Goal: Task Accomplishment & Management: Use online tool/utility

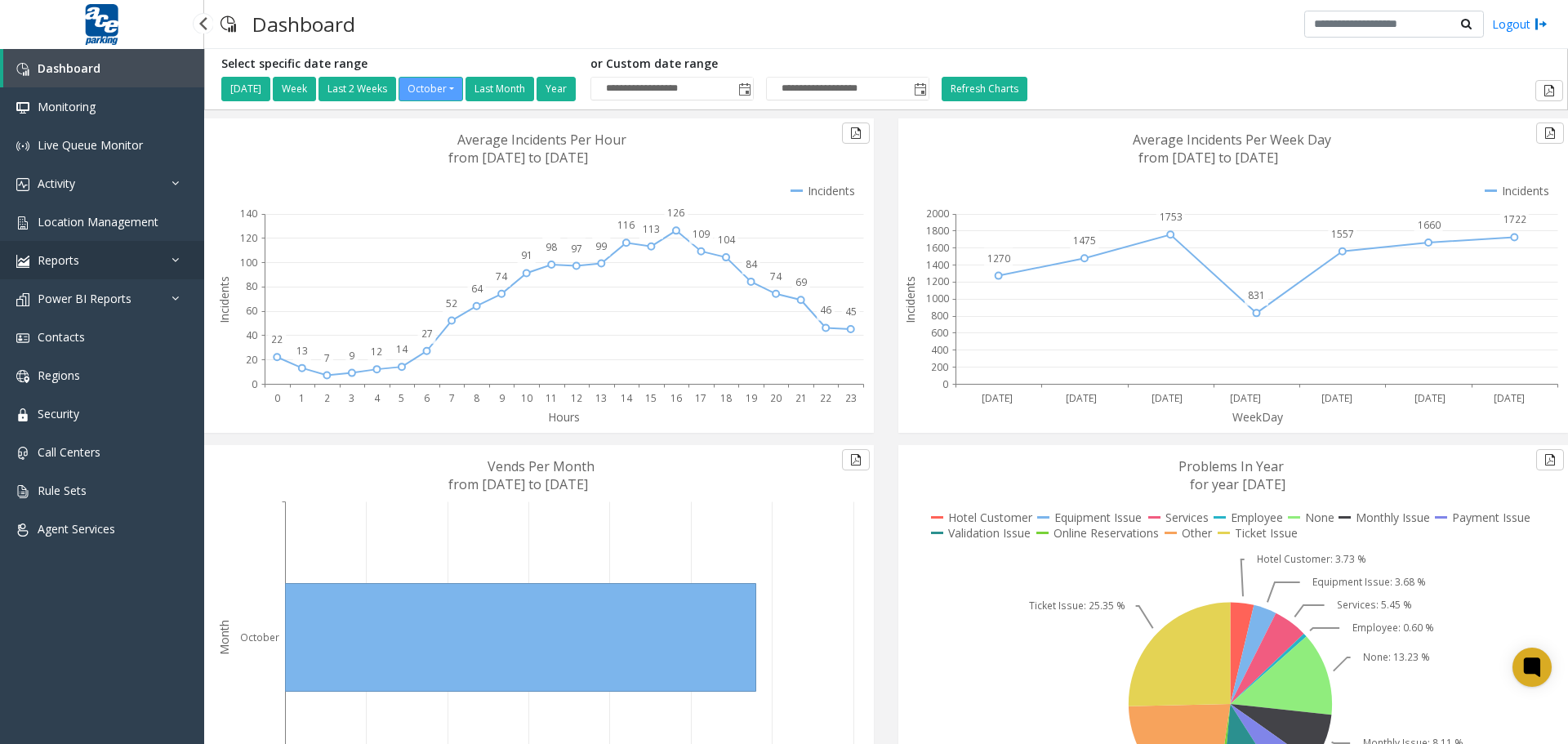
click at [173, 260] on icon at bounding box center [179, 260] width 16 height 11
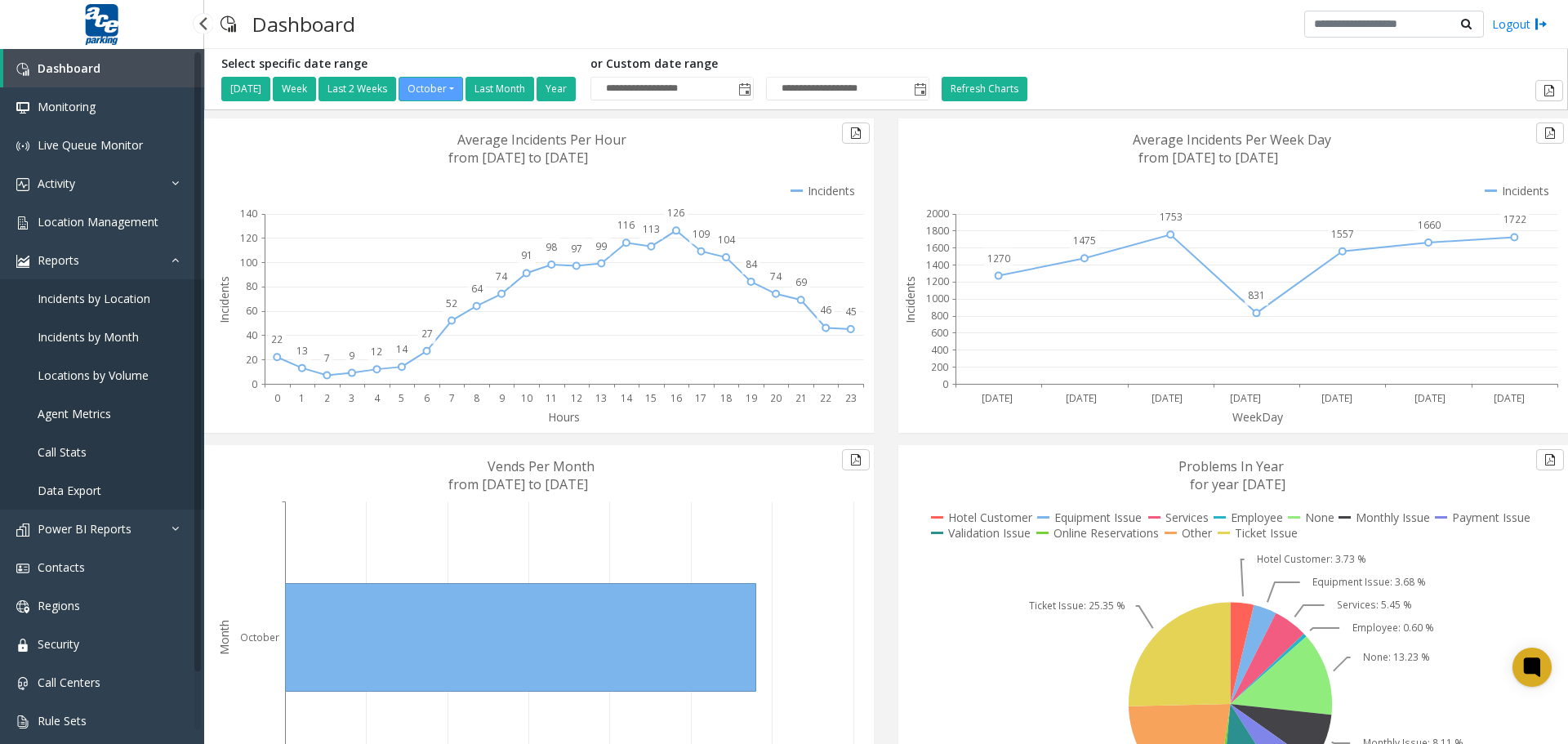
click at [102, 379] on span "Locations by Volume" at bounding box center [93, 375] width 111 height 15
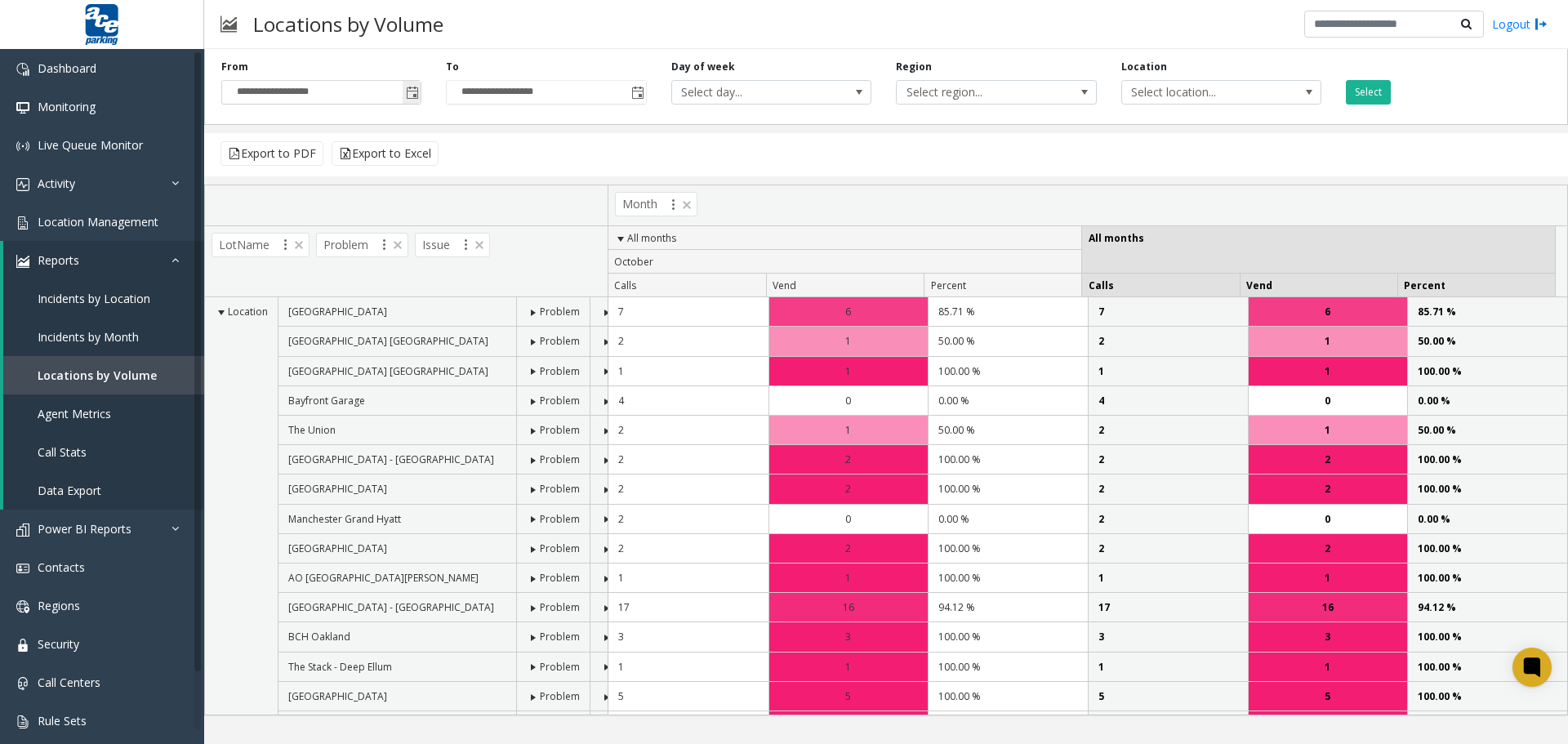
click at [414, 94] on span "Toggle popup" at bounding box center [412, 93] width 13 height 13
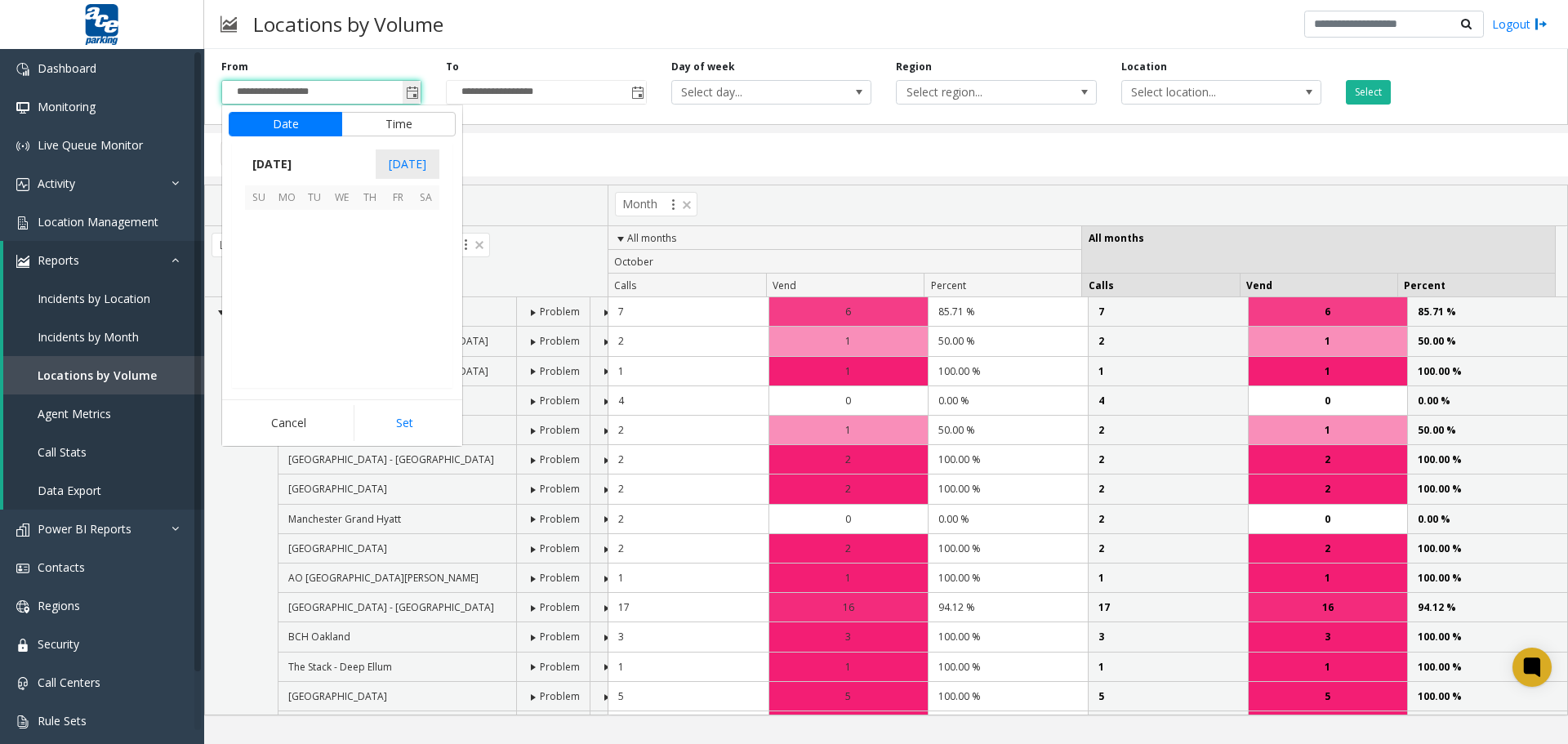
scroll to position [293165, 0]
click at [275, 162] on span "[DATE]" at bounding box center [271, 164] width 54 height 25
click at [263, 199] on span "Jan" at bounding box center [264, 198] width 39 height 39
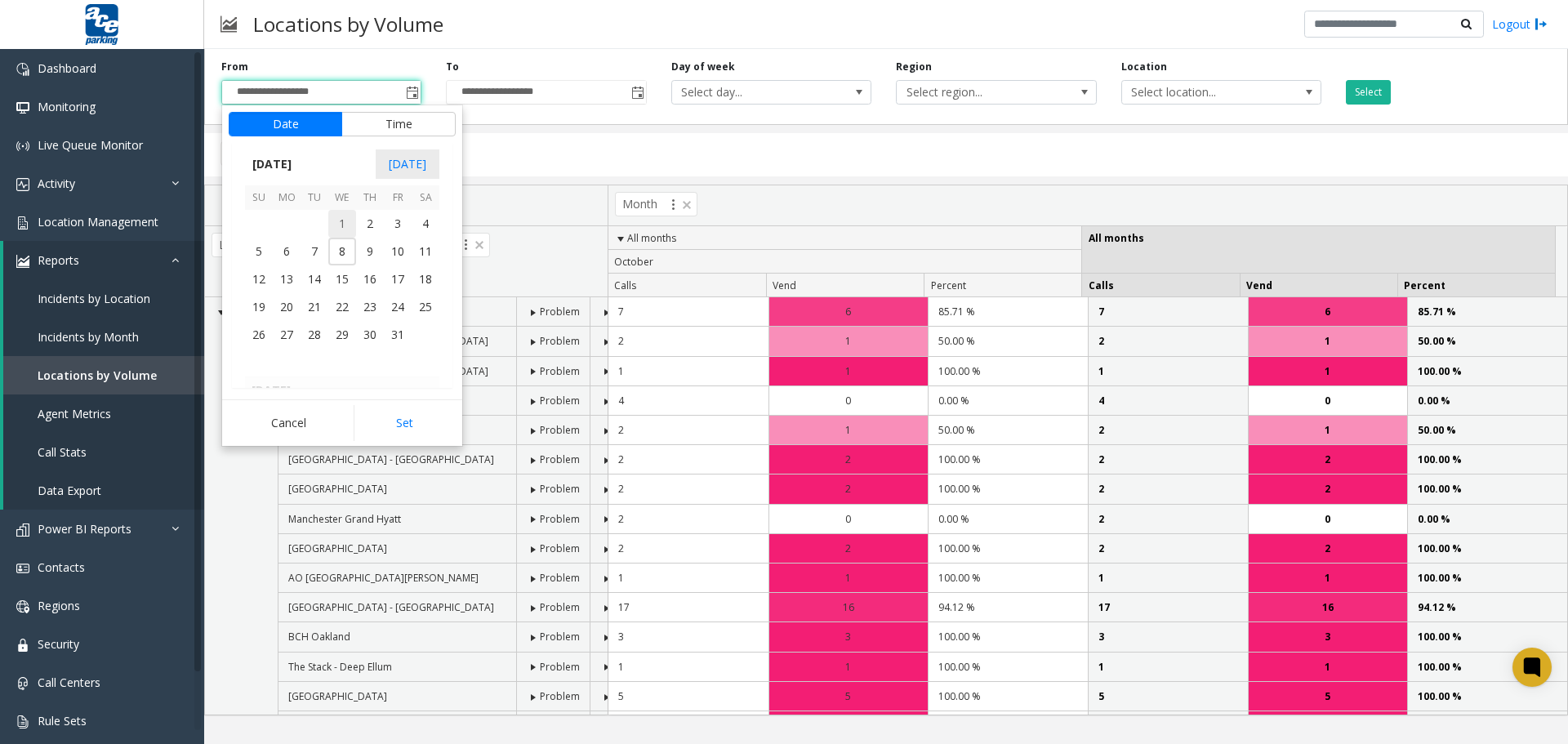
click at [343, 224] on span "1" at bounding box center [341, 223] width 27 height 27
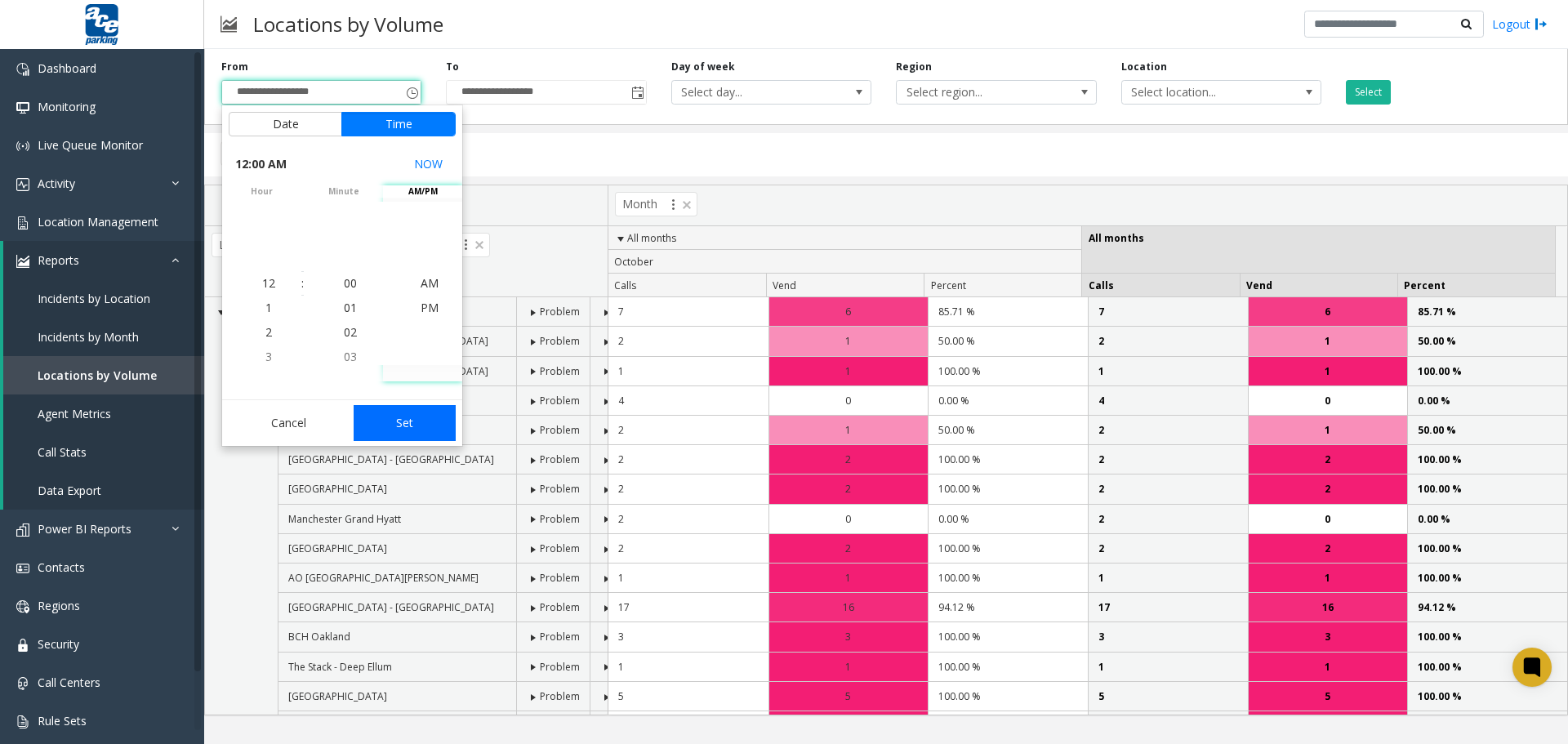
click at [410, 418] on button "Set" at bounding box center [405, 423] width 103 height 36
type input "**********"
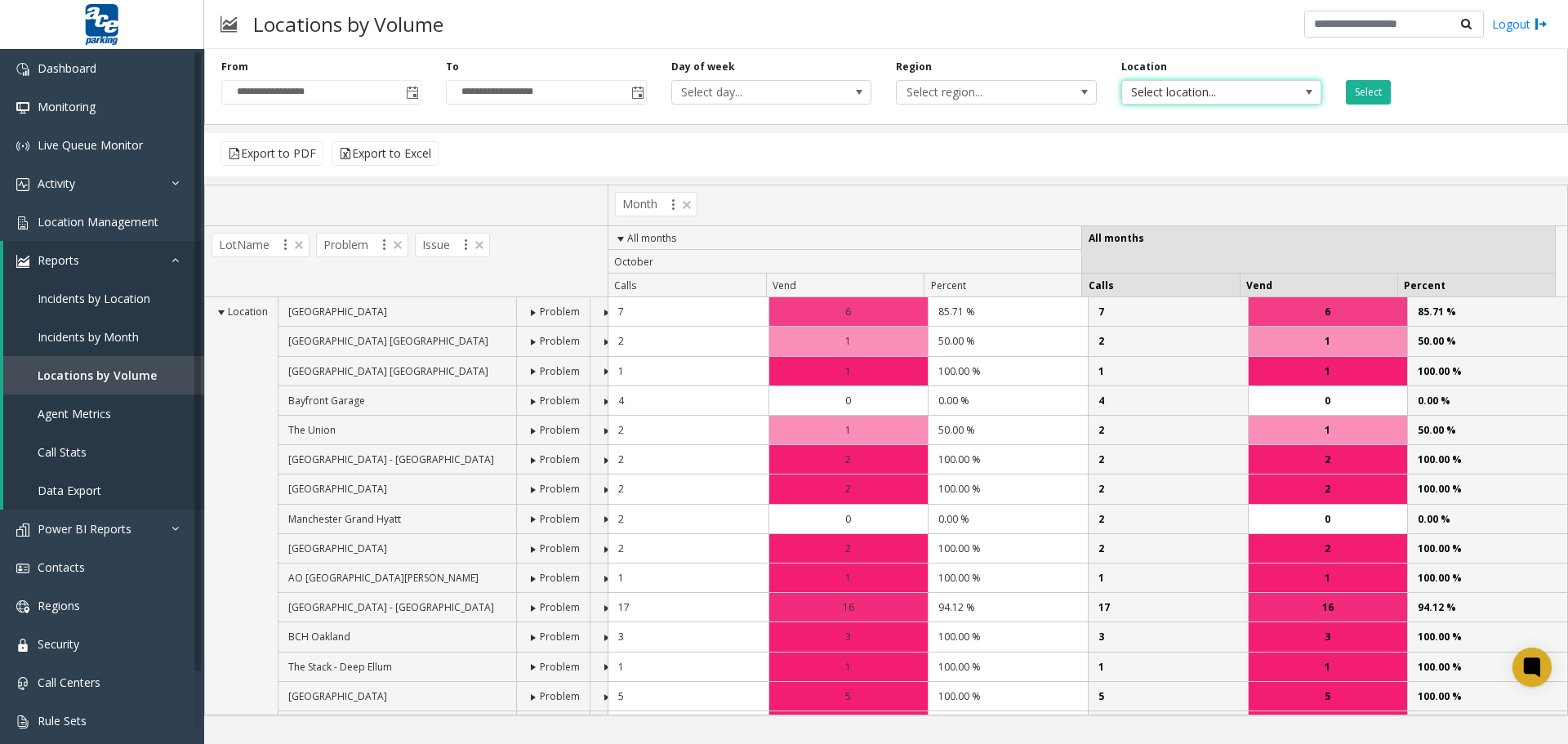
click at [1309, 90] on span at bounding box center [1309, 92] width 13 height 13
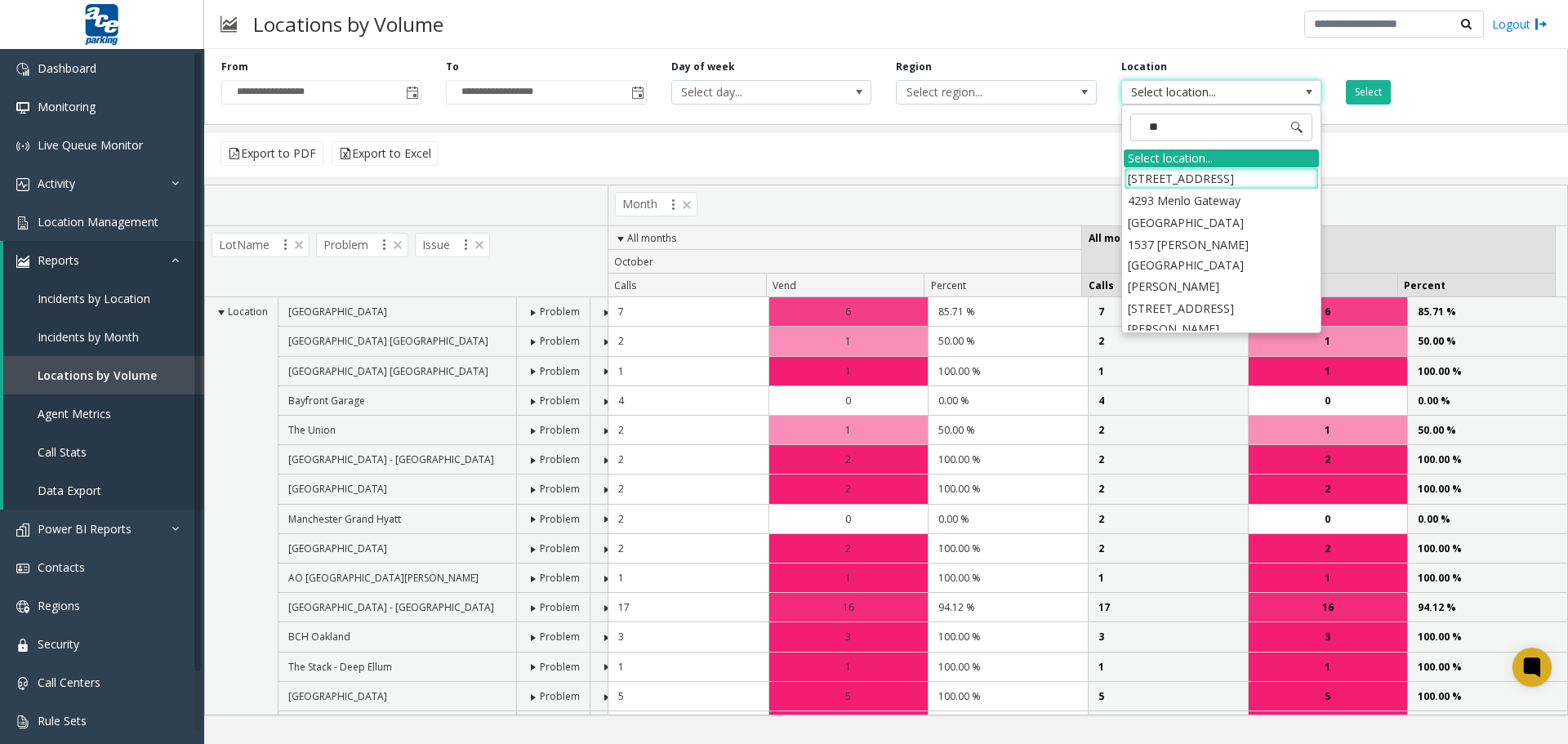
type input "***"
click at [1227, 275] on li "4219 4219 Menlo Gateway Garage" at bounding box center [1221, 285] width 195 height 22
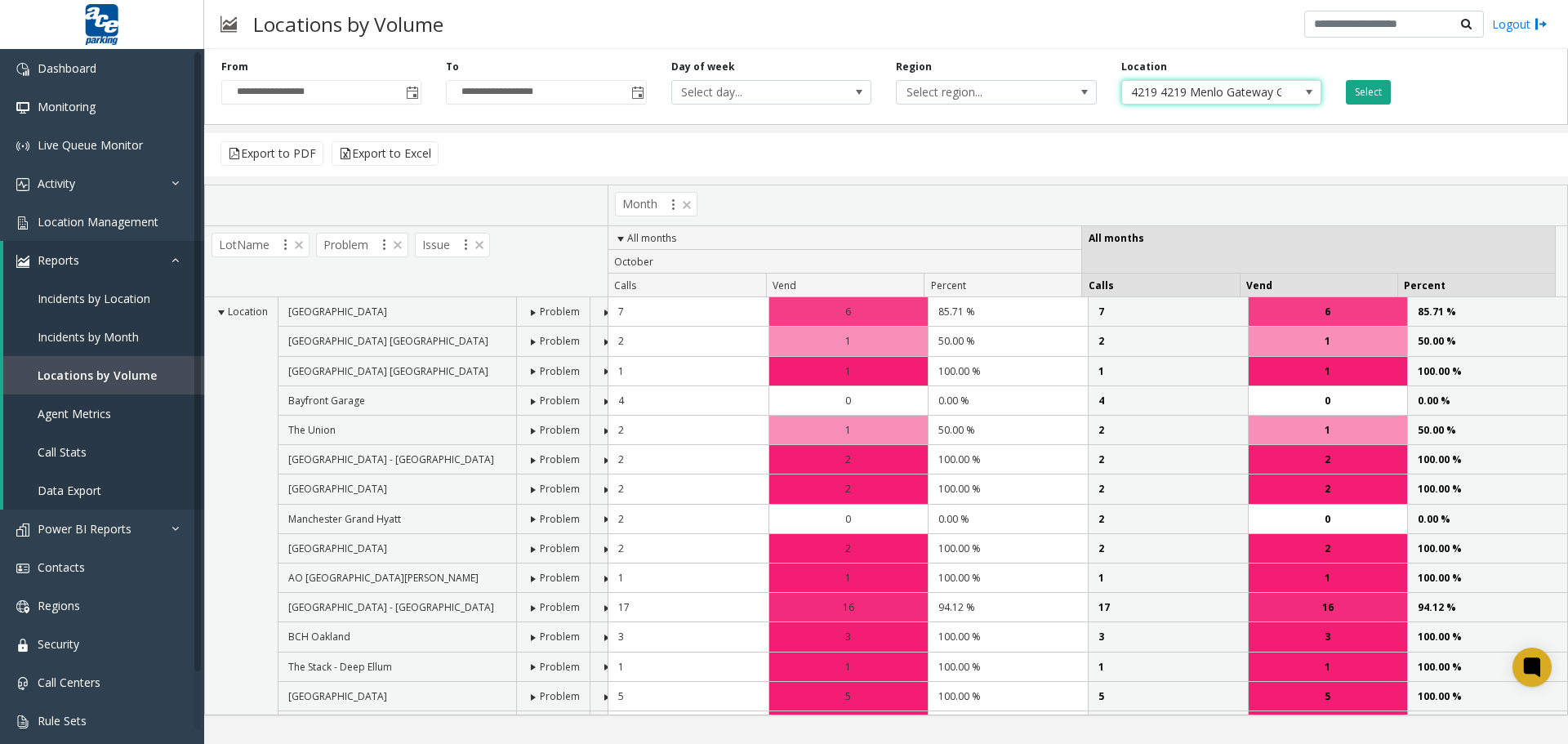
click at [1375, 97] on button "Select" at bounding box center [1367, 92] width 45 height 25
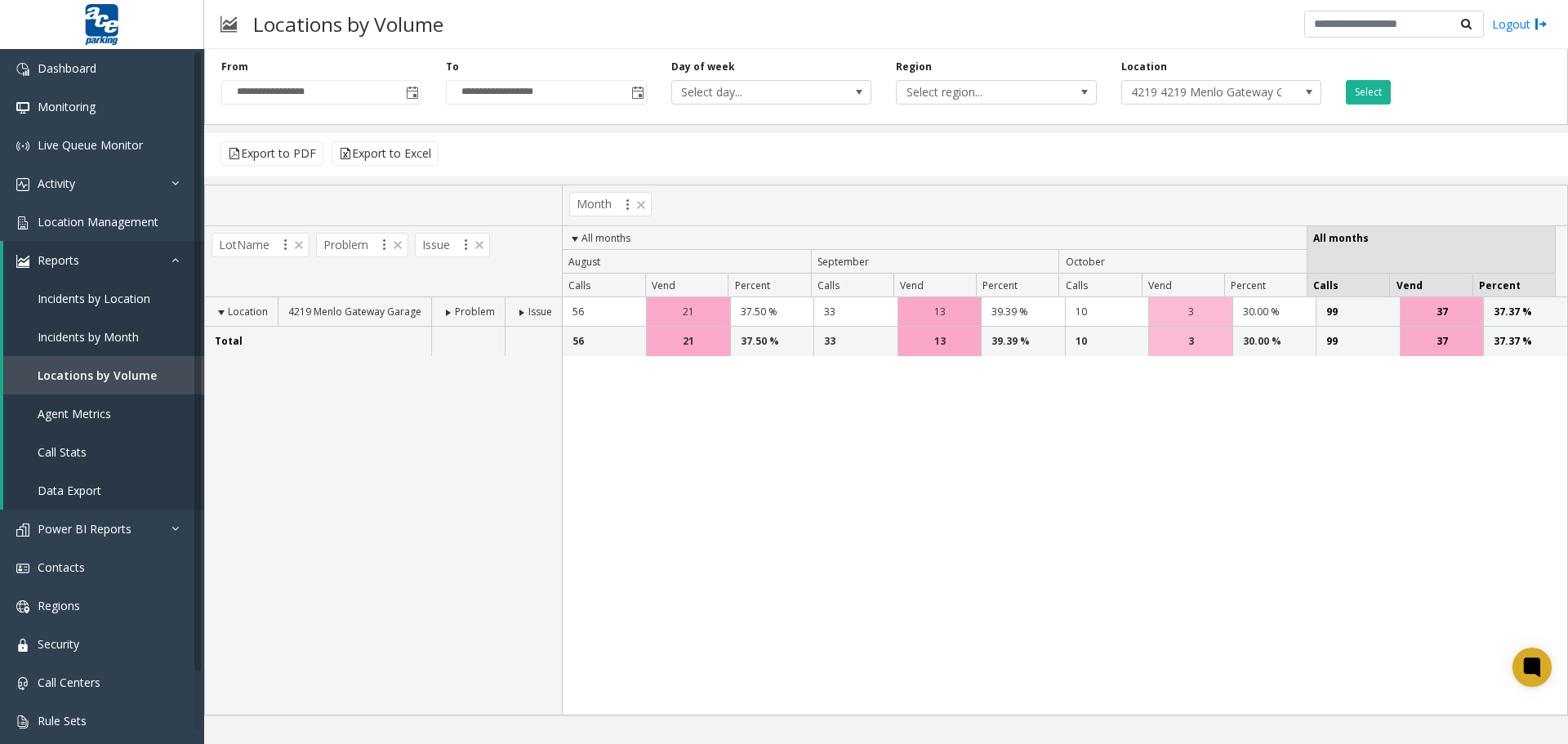
click at [445, 313] on span at bounding box center [448, 313] width 13 height 13
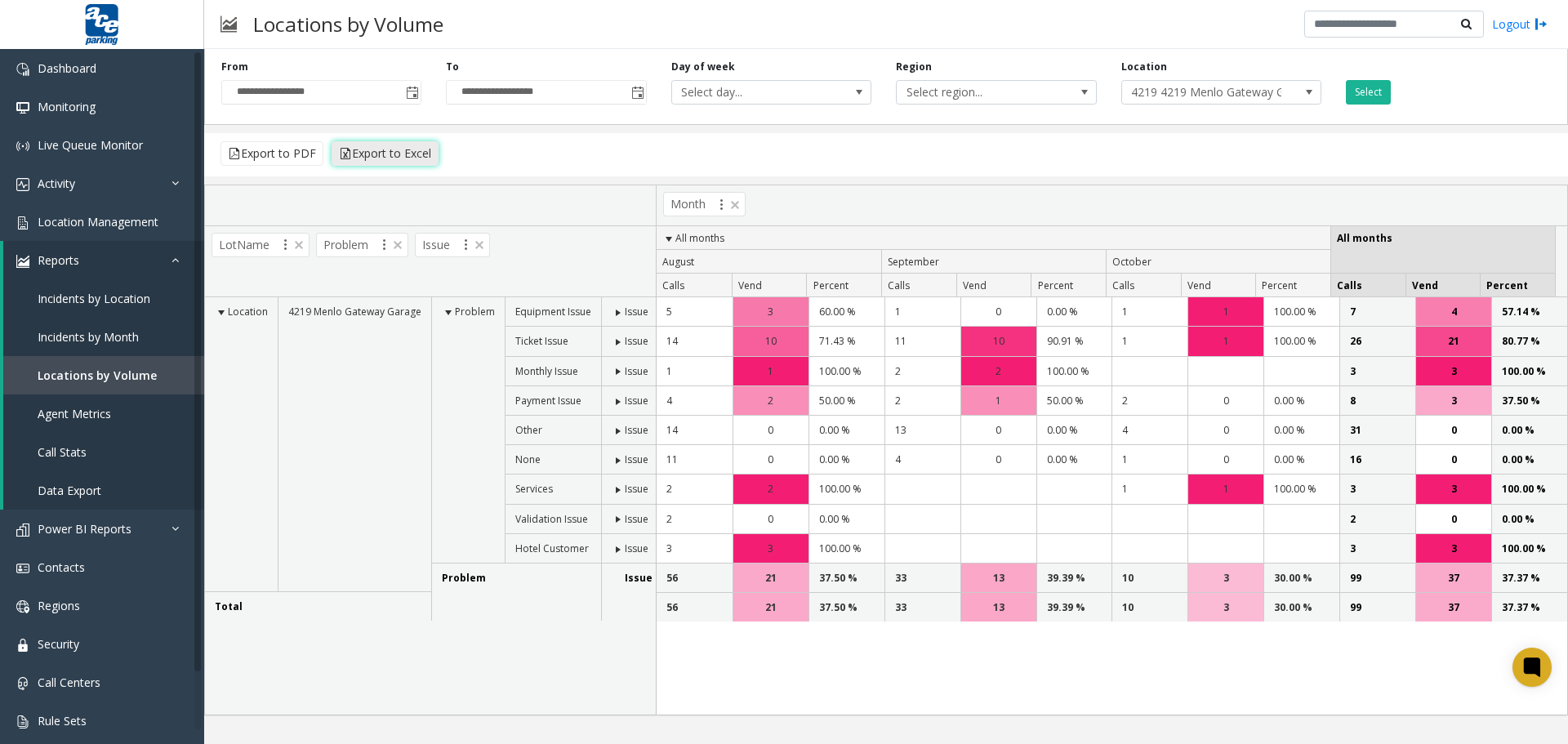
click at [404, 153] on button "Export to Excel" at bounding box center [385, 154] width 107 height 25
